Goal: Complete application form

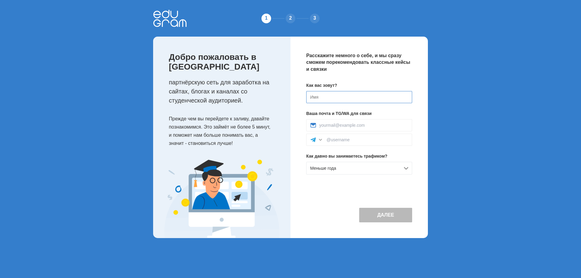
click at [334, 96] on input at bounding box center [359, 97] width 106 height 12
type input "[PERSON_NAME]"
click at [343, 124] on input at bounding box center [363, 125] width 89 height 5
type input "[EMAIL_ADDRESS][DOMAIN_NAME]"
click at [358, 141] on input at bounding box center [367, 139] width 82 height 5
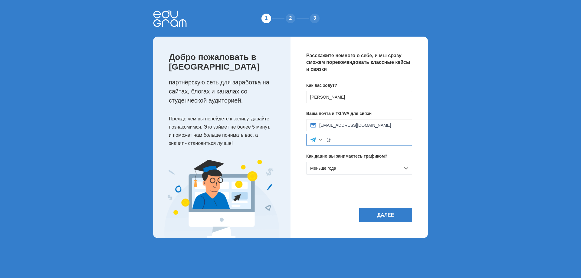
click at [351, 142] on input "@" at bounding box center [367, 139] width 82 height 5
type input "@eprql"
click at [361, 184] on div "Расскажите немного о себе, и мы сразу сможем порекомендовать классные кейсы и с…" at bounding box center [358, 138] width 137 height 202
click at [376, 169] on div "Меньше года" at bounding box center [359, 168] width 106 height 13
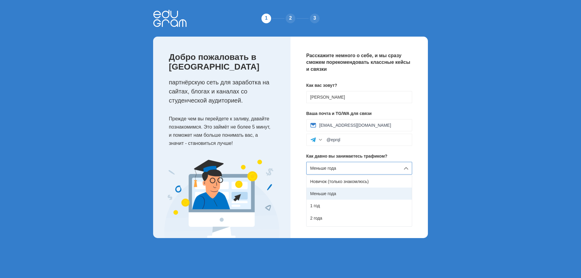
click at [321, 193] on div "Меньше года" at bounding box center [359, 194] width 105 height 12
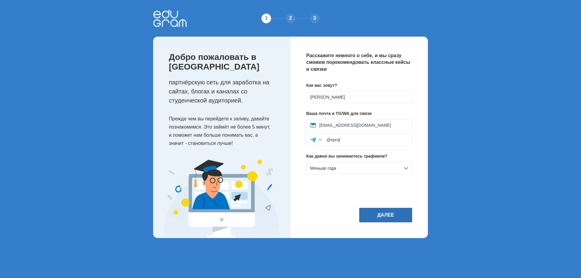
click at [390, 211] on button "Далее" at bounding box center [385, 215] width 53 height 15
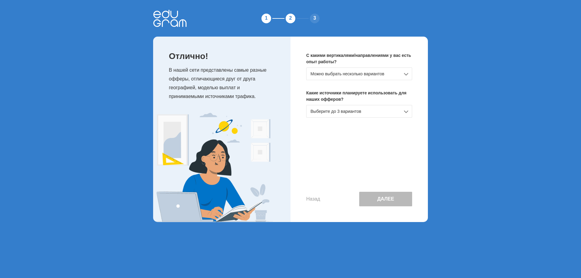
click at [375, 71] on div "Можно выбрать несколько вариантов" at bounding box center [359, 73] width 106 height 13
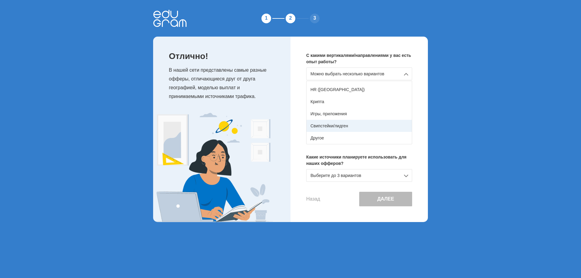
scroll to position [77, 0]
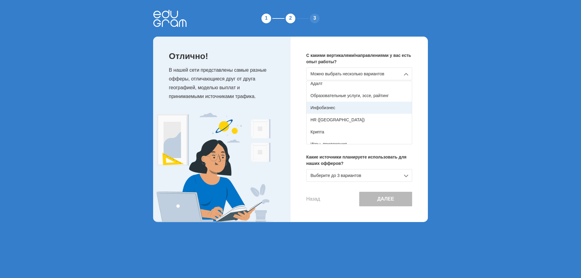
click at [340, 108] on div "Инфобизнес" at bounding box center [359, 108] width 105 height 12
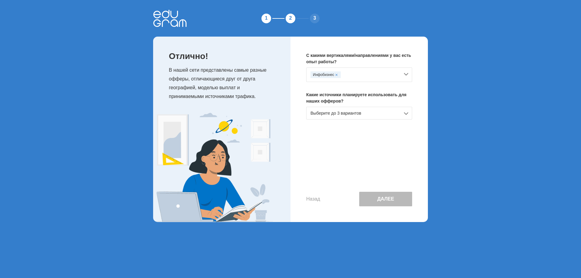
click at [346, 113] on div "Выберите до 3 вариантов" at bounding box center [359, 113] width 106 height 13
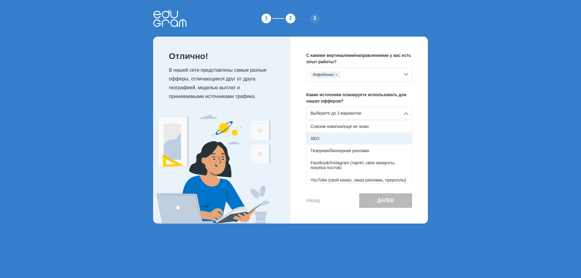
click at [364, 136] on div "SEO" at bounding box center [359, 139] width 105 height 12
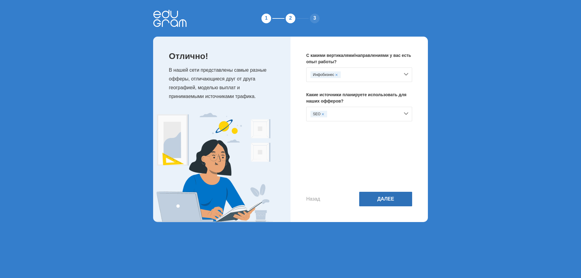
click at [379, 196] on button "Далее" at bounding box center [385, 199] width 53 height 15
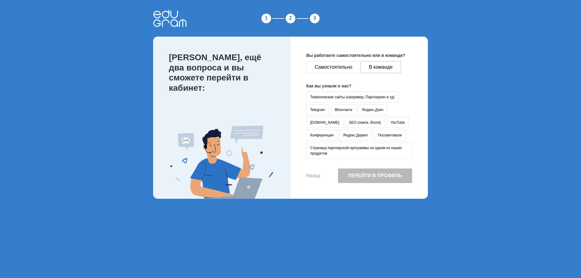
click at [374, 67] on button "В команде" at bounding box center [380, 67] width 41 height 12
click at [374, 136] on button "Посоветовали" at bounding box center [390, 135] width 32 height 11
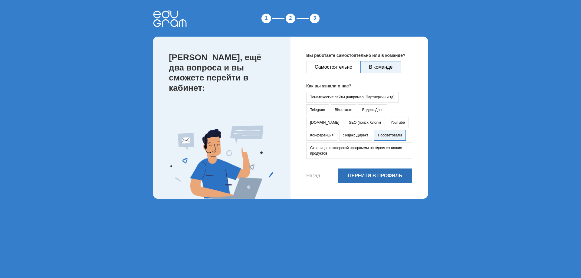
click at [373, 175] on button "Перейти в профиль" at bounding box center [375, 176] width 74 height 15
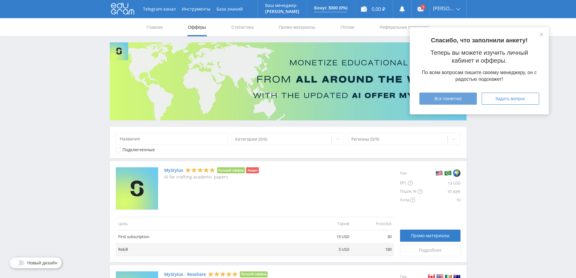
click at [450, 102] on button "Все понятно!" at bounding box center [448, 99] width 57 height 12
